Goal: Information Seeking & Learning: Learn about a topic

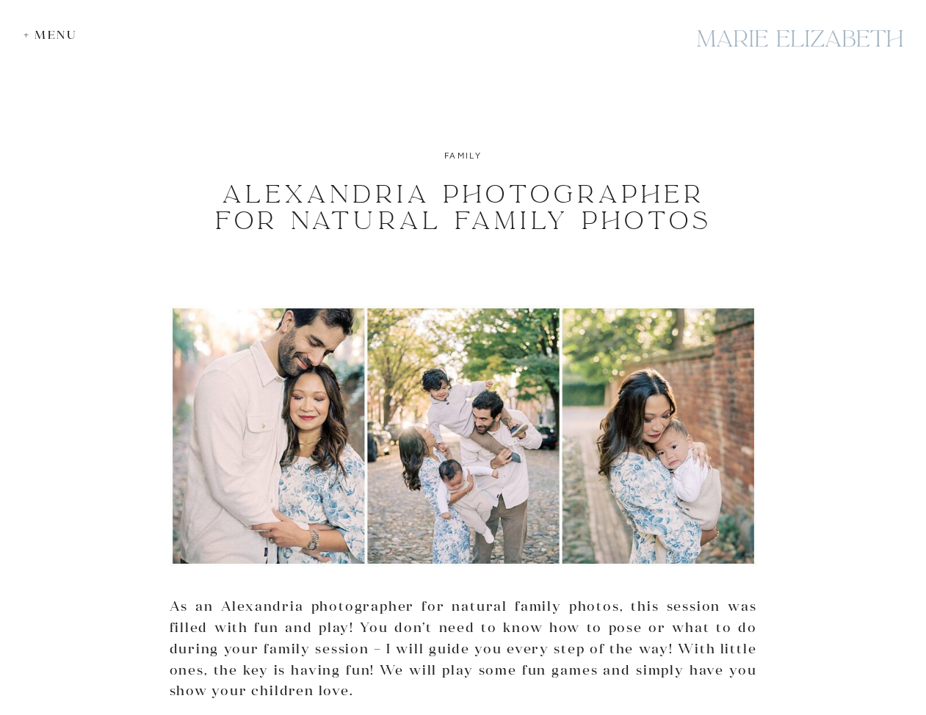
click at [66, 34] on div "+ Menu" at bounding box center [53, 35] width 61 height 14
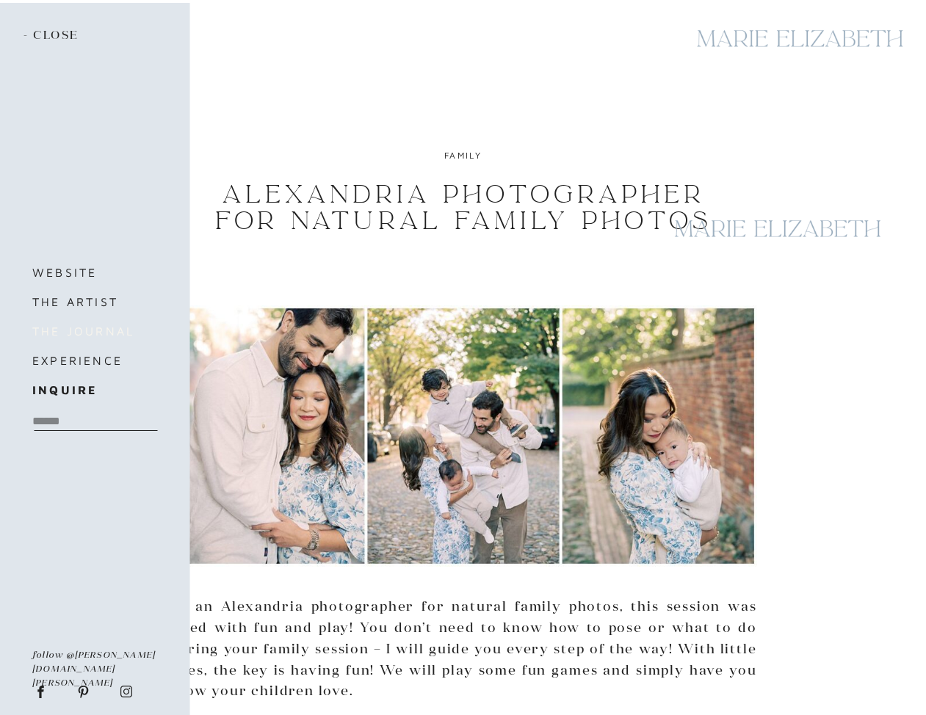
click at [79, 332] on h3 "the journal" at bounding box center [93, 331] width 123 height 21
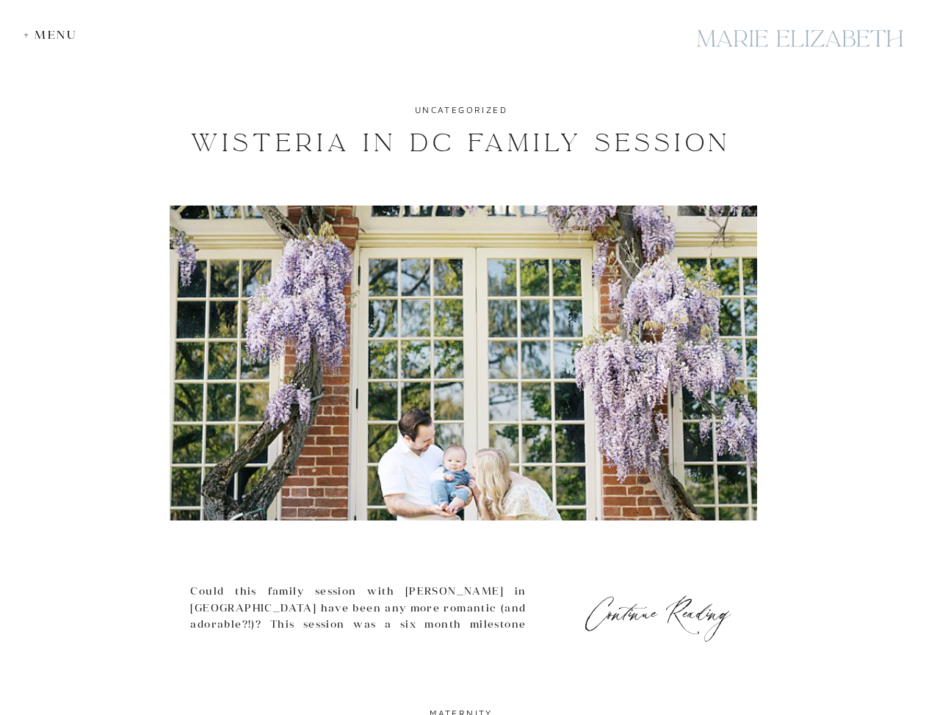
scroll to position [1039, 0]
click at [426, 307] on img at bounding box center [463, 363] width 587 height 315
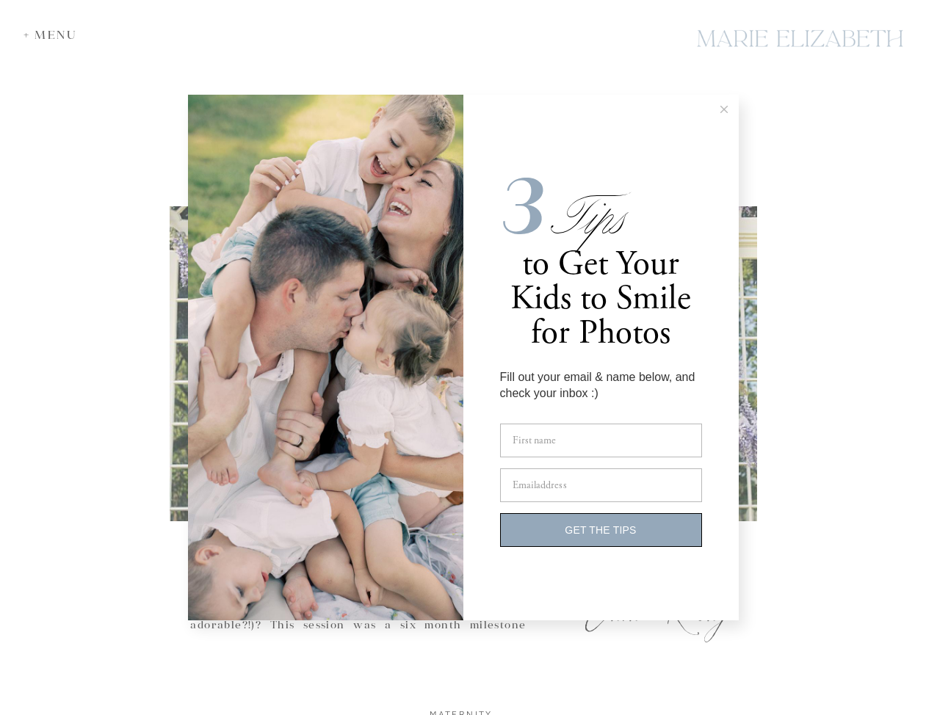
click at [721, 111] on line at bounding box center [723, 109] width 7 height 7
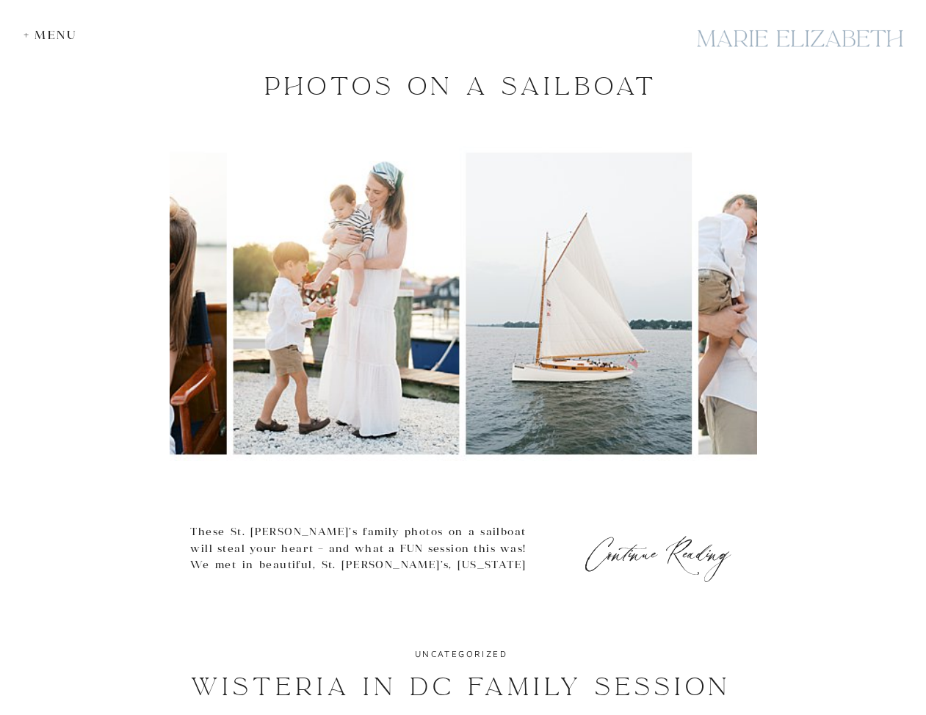
scroll to position [466, 0]
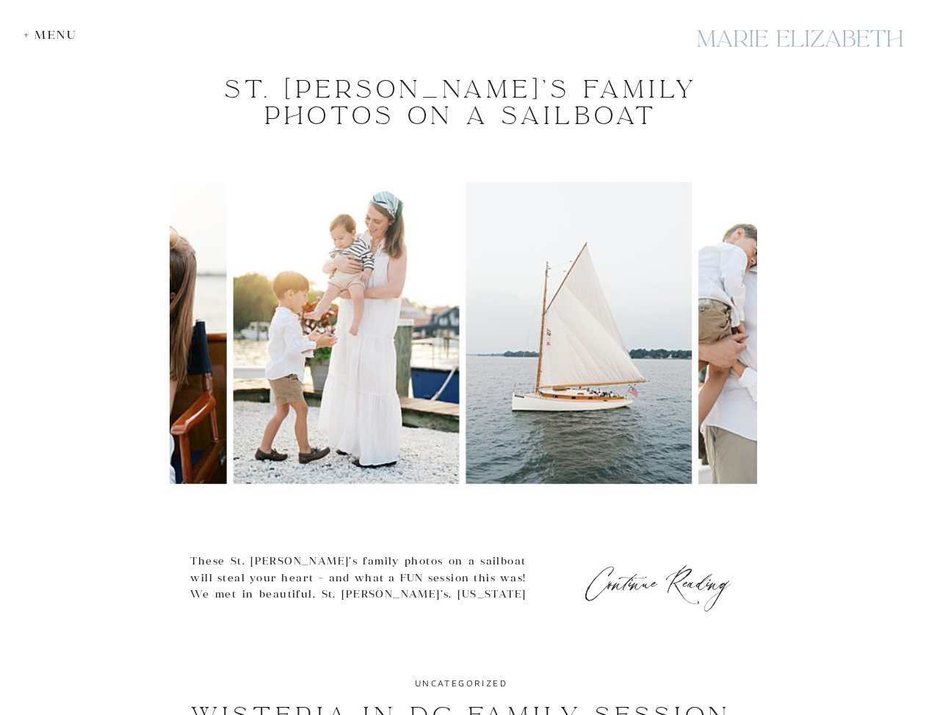
click at [591, 402] on img at bounding box center [463, 332] width 587 height 315
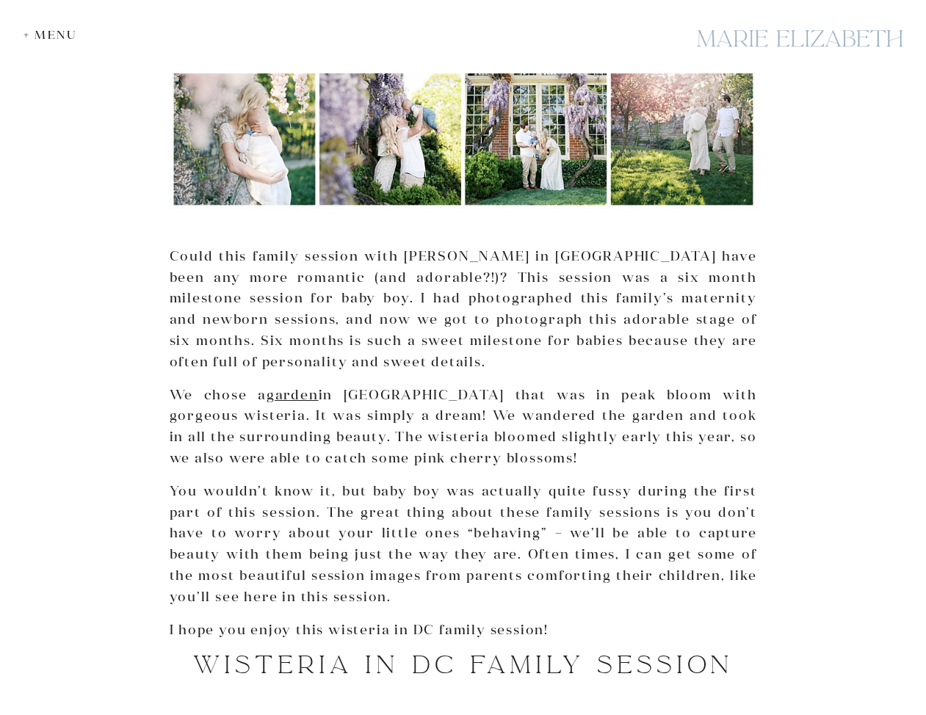
scroll to position [293, 0]
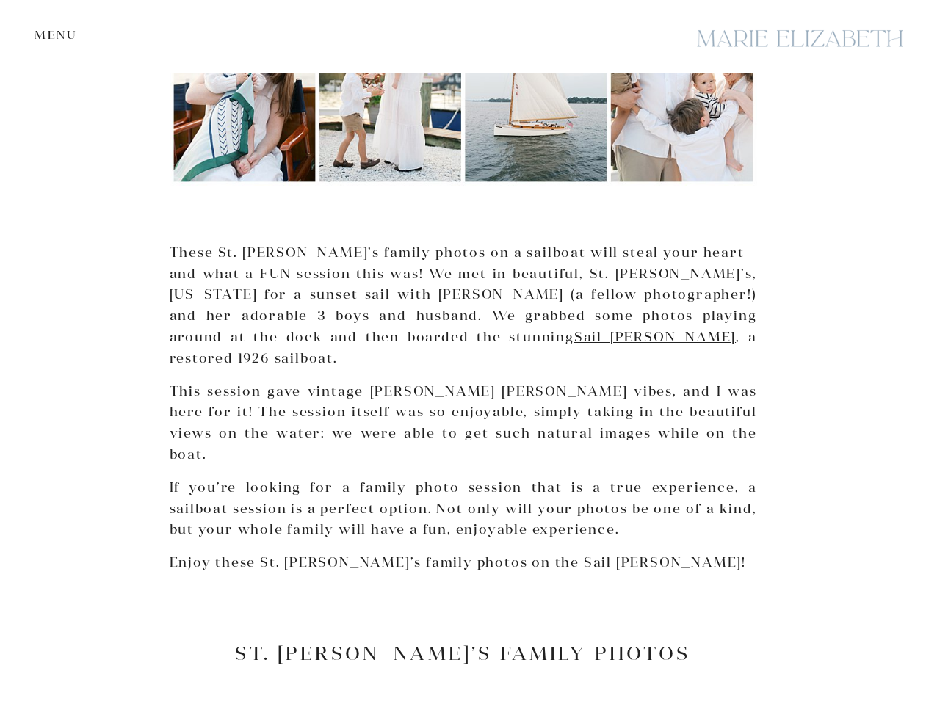
scroll to position [346, 0]
